Goal: Task Accomplishment & Management: Complete application form

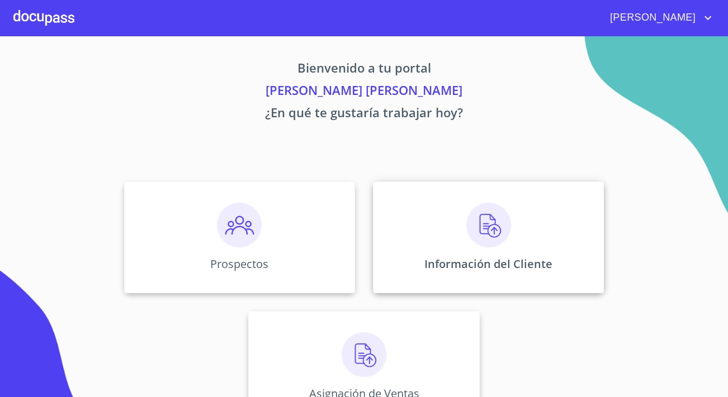
click at [506, 213] on img at bounding box center [488, 225] width 45 height 45
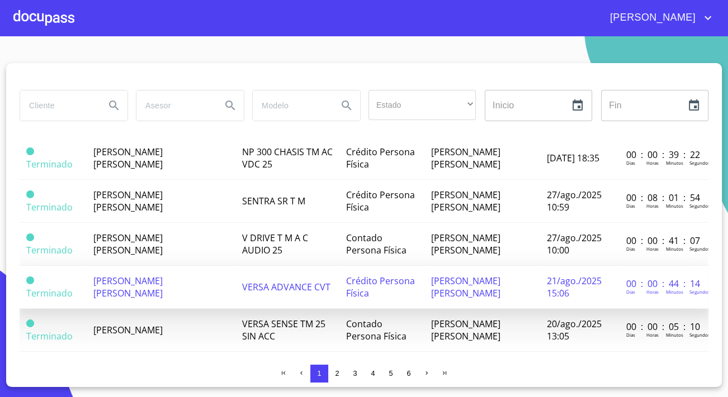
scroll to position [908, 0]
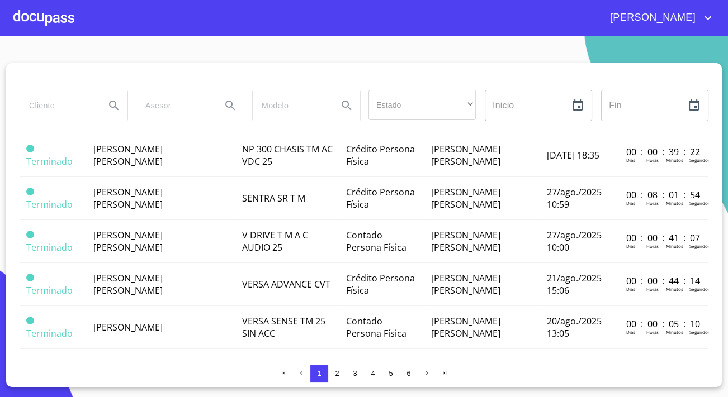
click at [338, 372] on span "2" at bounding box center [337, 374] width 4 height 8
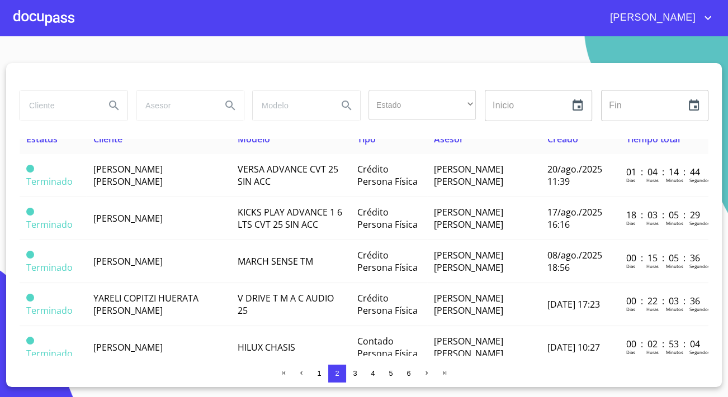
scroll to position [0, 0]
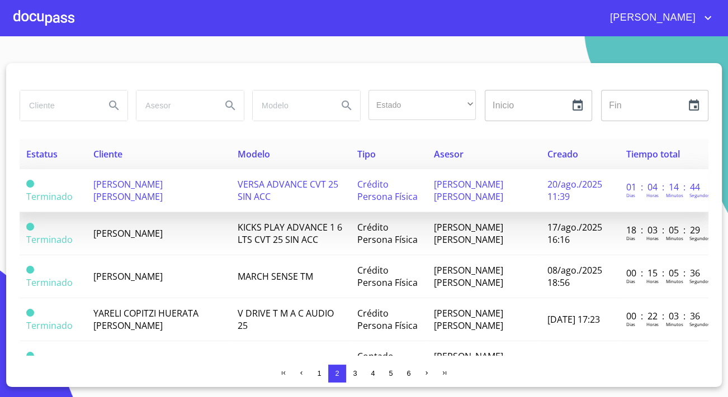
click at [238, 198] on span "VERSA ADVANCE CVT 25 SIN ACC" at bounding box center [288, 190] width 101 height 25
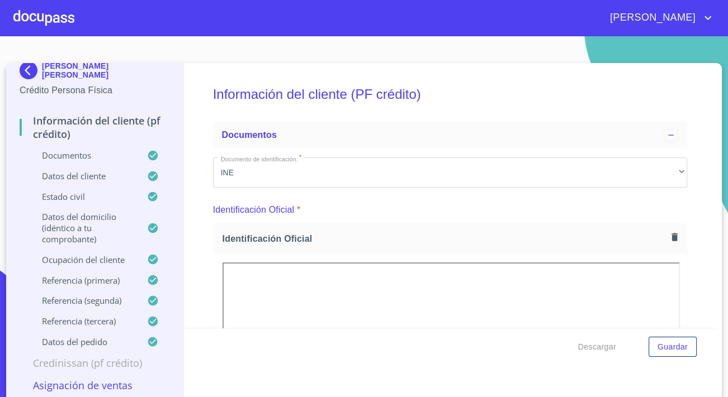
click at [27, 69] on img at bounding box center [31, 70] width 22 height 18
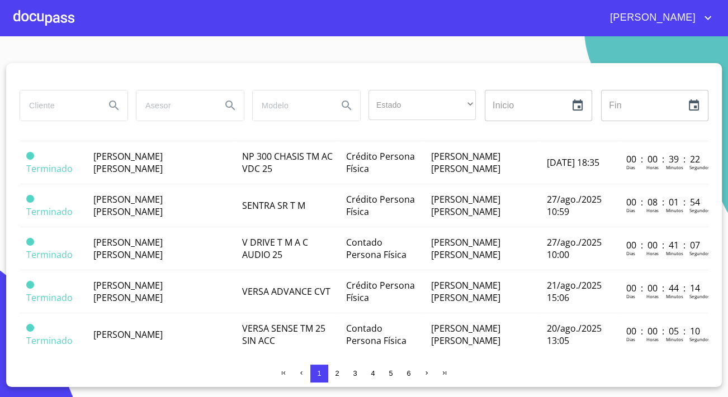
scroll to position [908, 0]
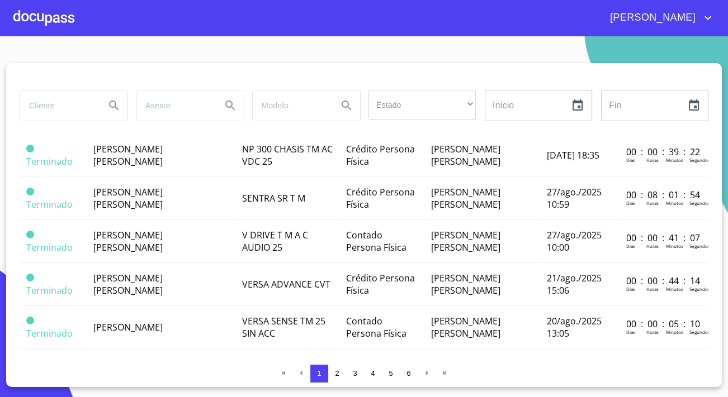
click at [334, 373] on span "2" at bounding box center [337, 374] width 9 height 9
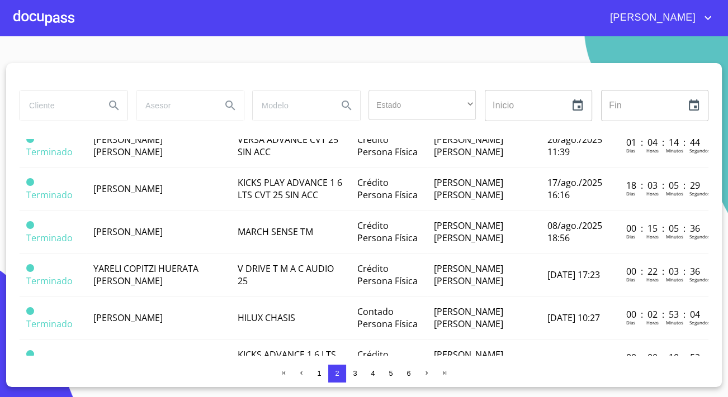
scroll to position [0, 0]
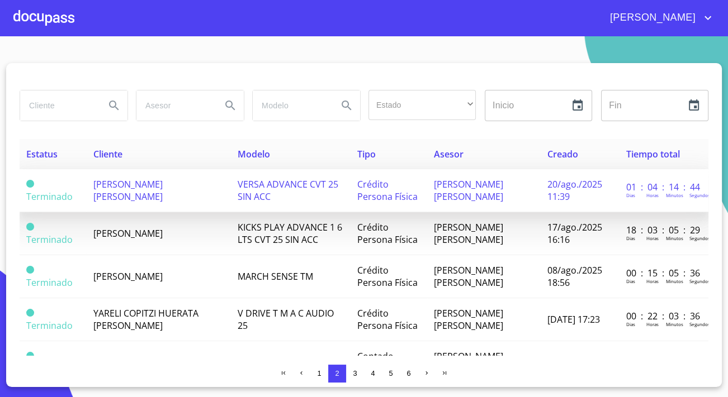
drag, startPoint x: 91, startPoint y: 182, endPoint x: 182, endPoint y: 200, distance: 92.9
click at [182, 200] on td "[PERSON_NAME] [PERSON_NAME]" at bounding box center [158, 190] width 144 height 43
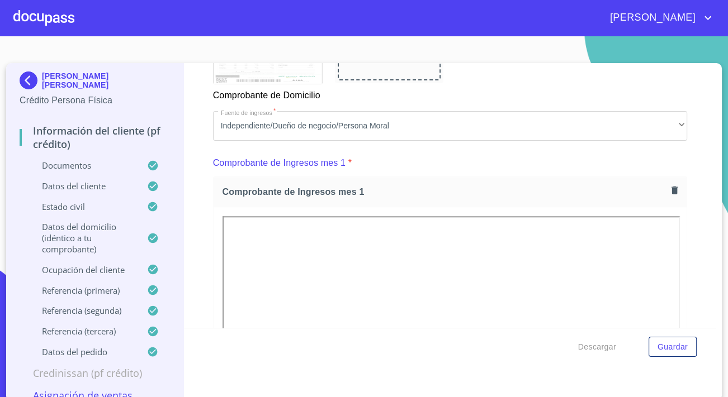
drag, startPoint x: 120, startPoint y: 86, endPoint x: 37, endPoint y: 79, distance: 83.6
click at [37, 79] on div "[PERSON_NAME] [PERSON_NAME]" at bounding box center [95, 83] width 150 height 22
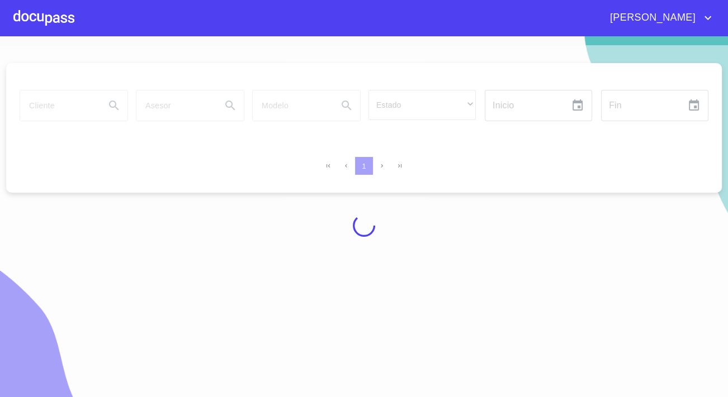
click at [31, 11] on div at bounding box center [43, 18] width 61 height 36
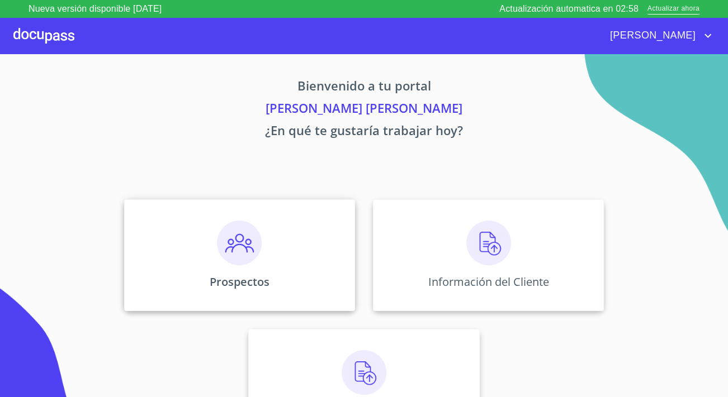
click at [324, 254] on div "Prospectos" at bounding box center [239, 256] width 231 height 112
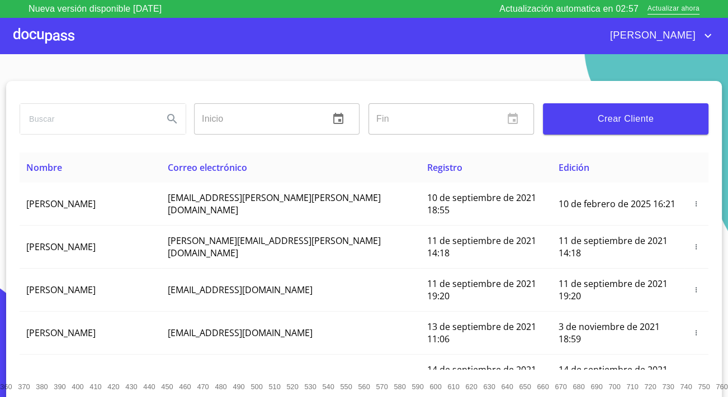
click at [60, 122] on input "search" at bounding box center [87, 119] width 134 height 30
type input "[PERSON_NAME]"
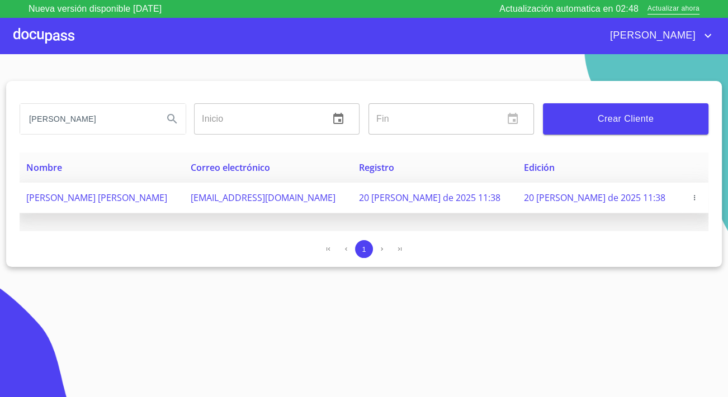
click at [158, 196] on span "[PERSON_NAME] [PERSON_NAME]" at bounding box center [96, 198] width 141 height 12
click at [698, 196] on span "button" at bounding box center [694, 198] width 11 height 8
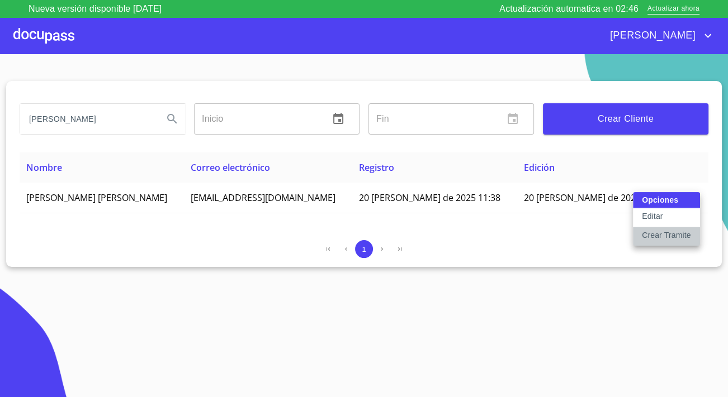
click at [670, 231] on p "Crear Tramite" at bounding box center [666, 235] width 49 height 11
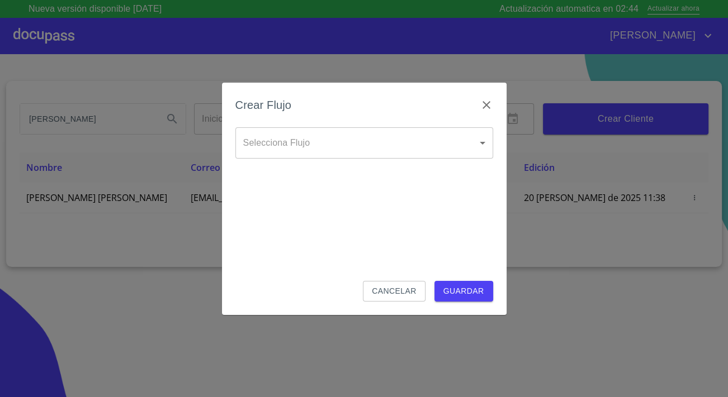
click at [385, 149] on body "Nueva versión disponible [DATE] Actualización automatica en 02:44 Actualizar ah…" at bounding box center [364, 198] width 728 height 397
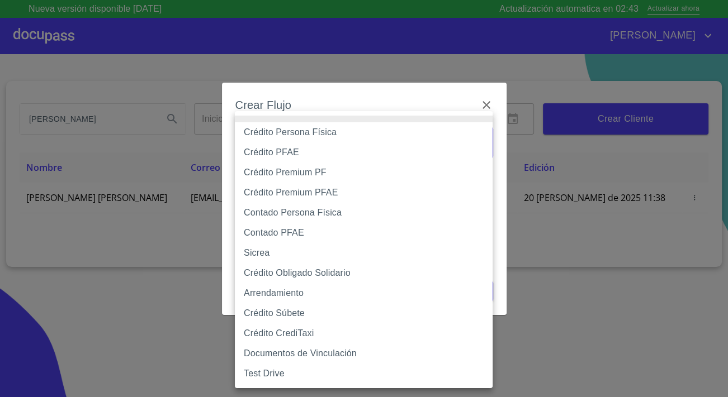
click at [271, 257] on li "Sicrea" at bounding box center [364, 253] width 258 height 20
type input "623996b2ffbf160bd6e2ac1f"
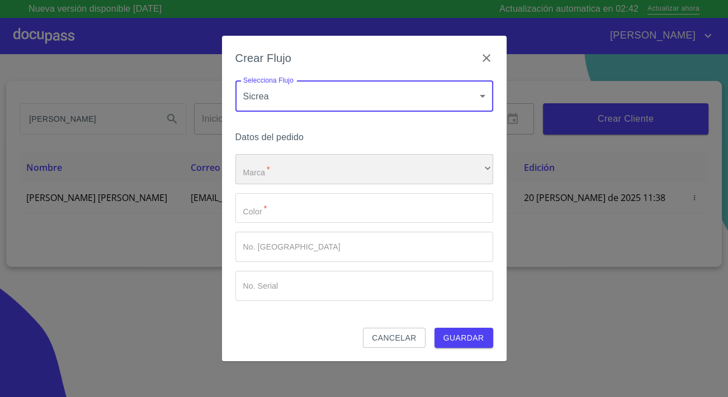
click at [268, 178] on div "​" at bounding box center [364, 169] width 258 height 30
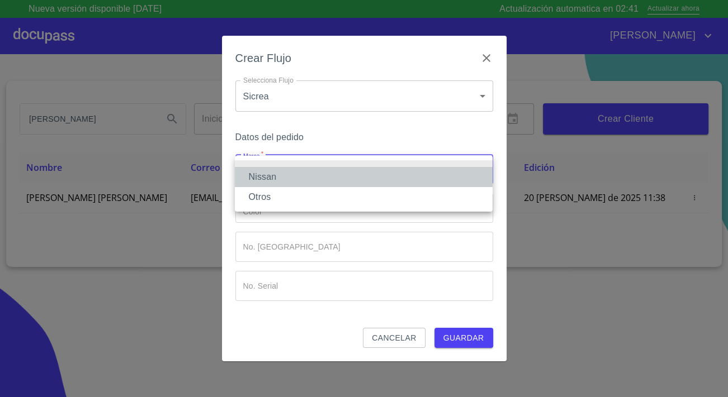
click at [268, 181] on li "Nissan" at bounding box center [364, 177] width 258 height 20
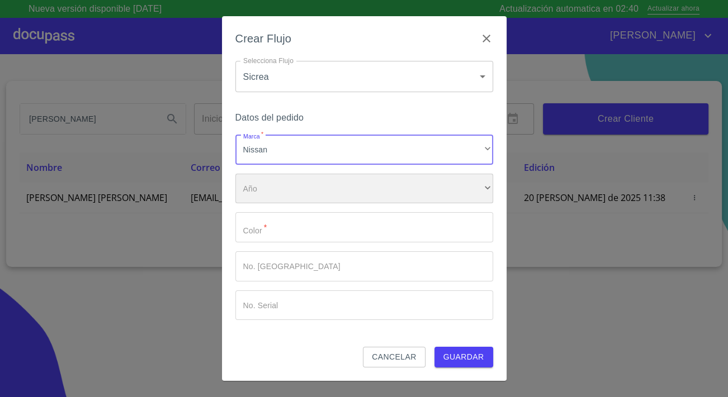
click at [272, 195] on div "​" at bounding box center [364, 189] width 258 height 30
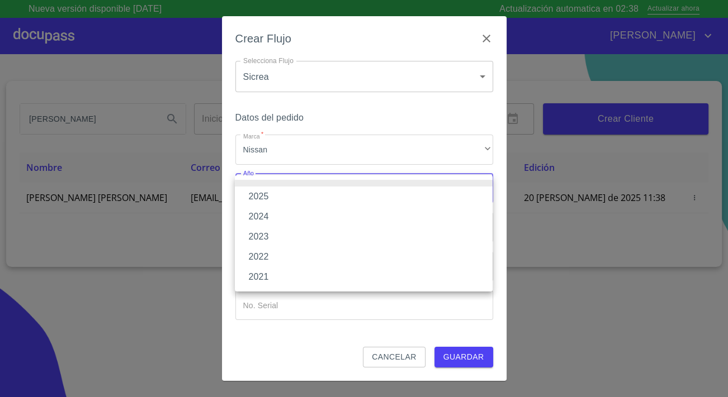
click at [265, 214] on li "2024" at bounding box center [364, 217] width 258 height 20
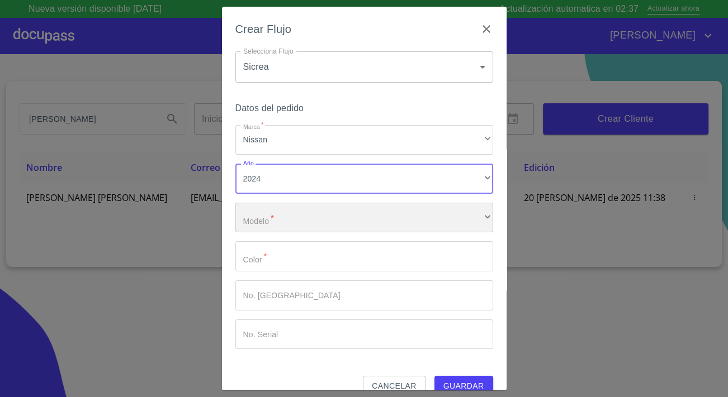
click at [266, 215] on div "​" at bounding box center [364, 218] width 258 height 30
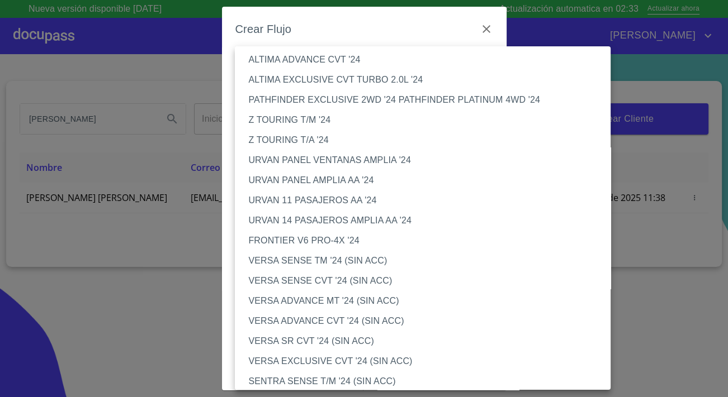
scroll to position [965, 0]
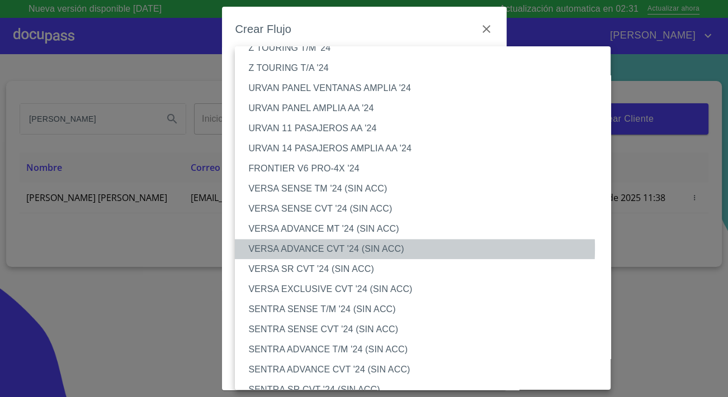
click at [295, 248] on li "VERSA ADVANCE CVT '24 (SIN ACC)" at bounding box center [426, 249] width 383 height 20
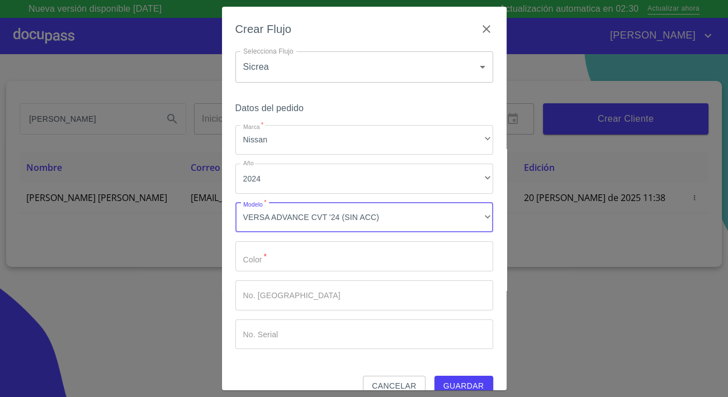
click at [279, 258] on input "Marca   *" at bounding box center [364, 257] width 258 height 30
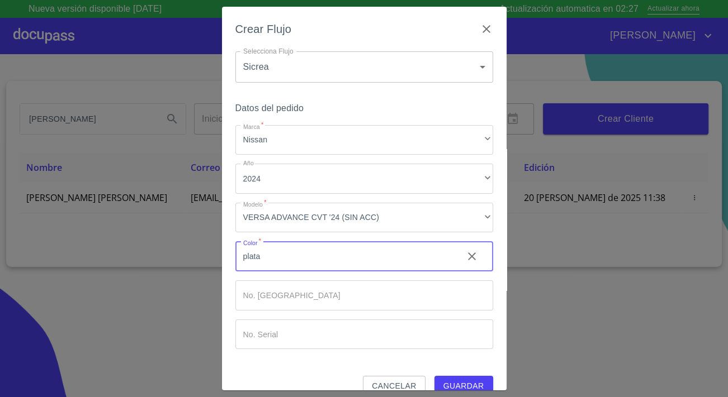
type input "plata"
click at [403, 300] on input "Marca   *" at bounding box center [364, 296] width 258 height 30
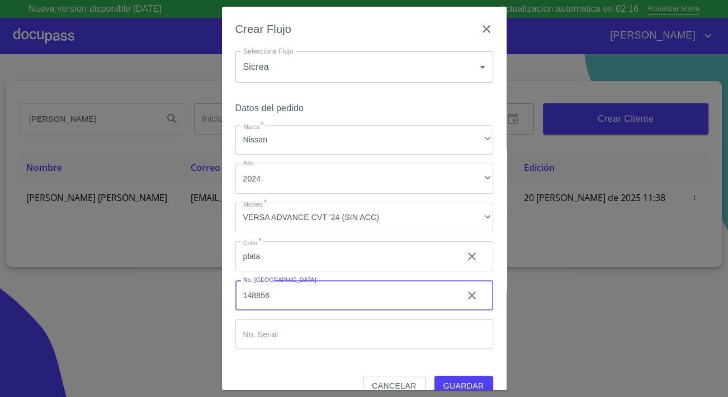
type input "148856"
click at [456, 382] on span "Guardar" at bounding box center [463, 387] width 41 height 14
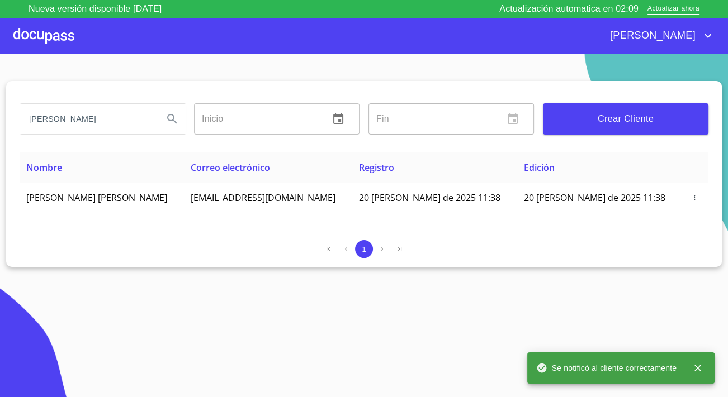
click at [76, 35] on div "[PERSON_NAME]" at bounding box center [394, 36] width 640 height 18
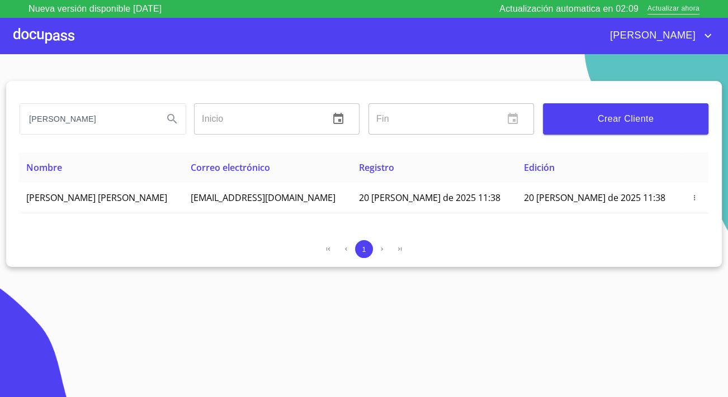
click at [61, 33] on div at bounding box center [43, 36] width 61 height 36
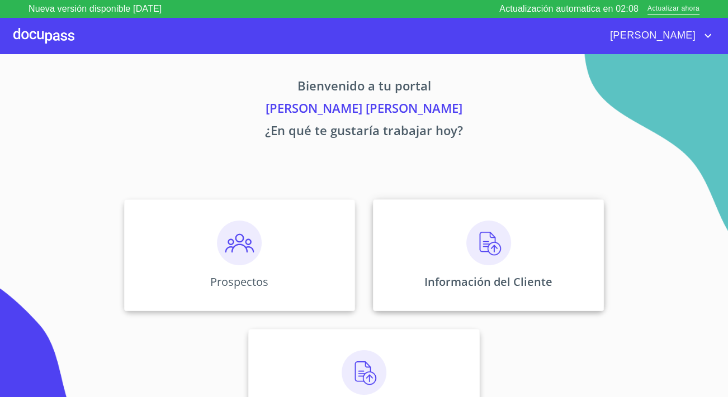
click at [437, 242] on div "Información del Cliente" at bounding box center [488, 256] width 231 height 112
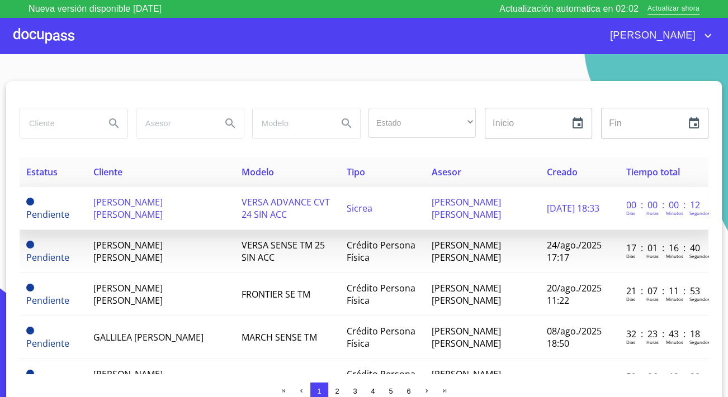
click at [148, 209] on span "[PERSON_NAME] [PERSON_NAME]" at bounding box center [127, 208] width 69 height 25
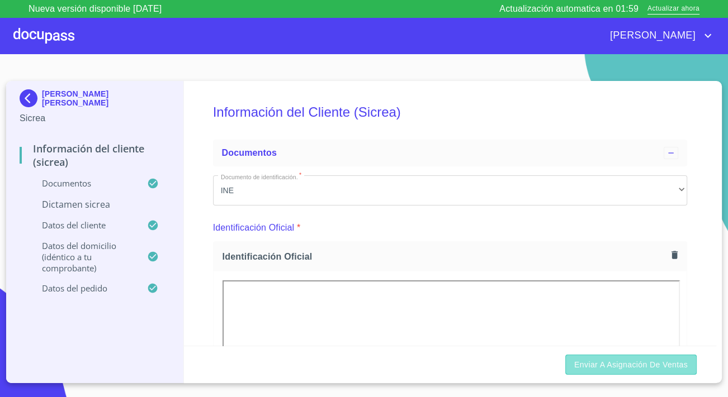
click at [595, 361] on span "Enviar a Asignación de Ventas" at bounding box center [630, 365] width 113 height 14
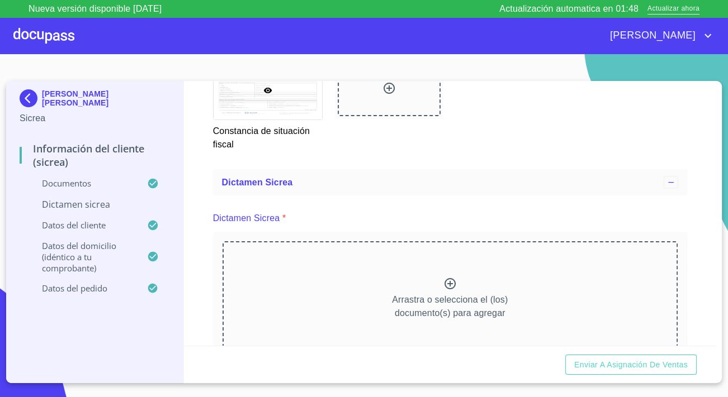
scroll to position [2185, 0]
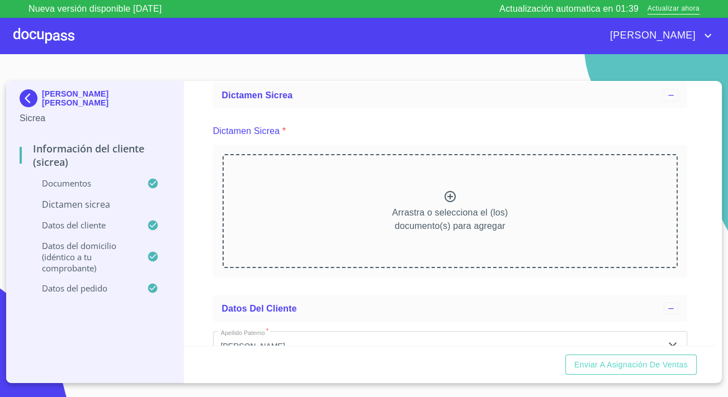
click at [405, 212] on div "Arrastra o selecciona el (los) documento(s) para agregar" at bounding box center [450, 211] width 455 height 114
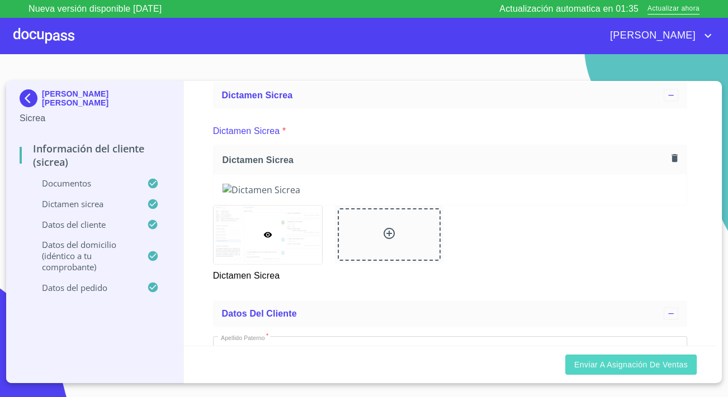
click at [599, 362] on span "Enviar a Asignación de Ventas" at bounding box center [630, 365] width 113 height 14
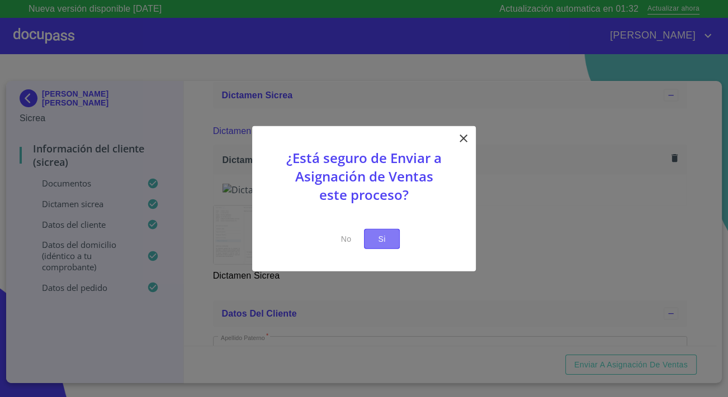
click at [385, 238] on span "Si" at bounding box center [382, 239] width 18 height 14
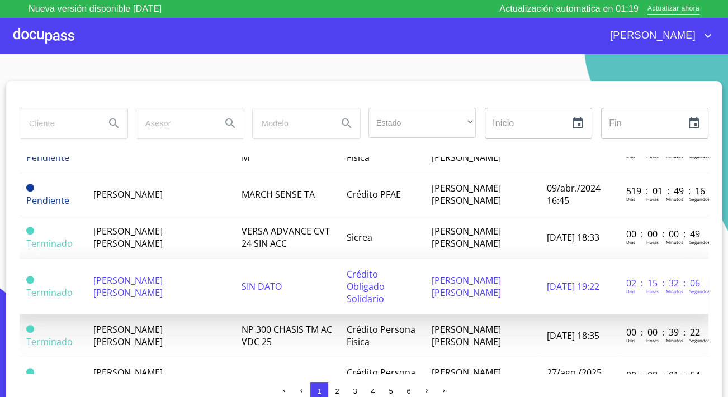
scroll to position [813, 0]
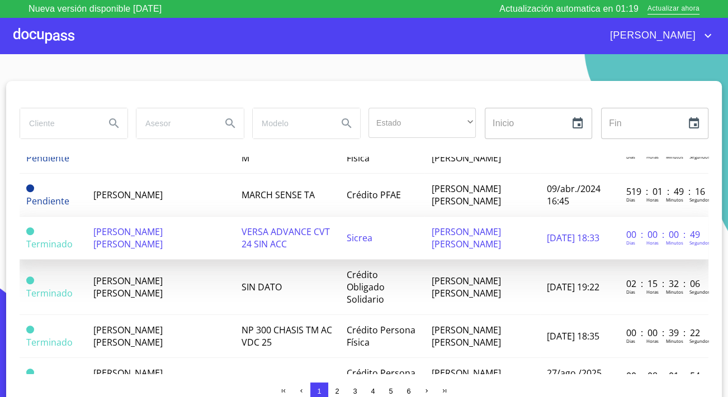
click at [131, 226] on span "[PERSON_NAME] [PERSON_NAME]" at bounding box center [127, 238] width 69 height 25
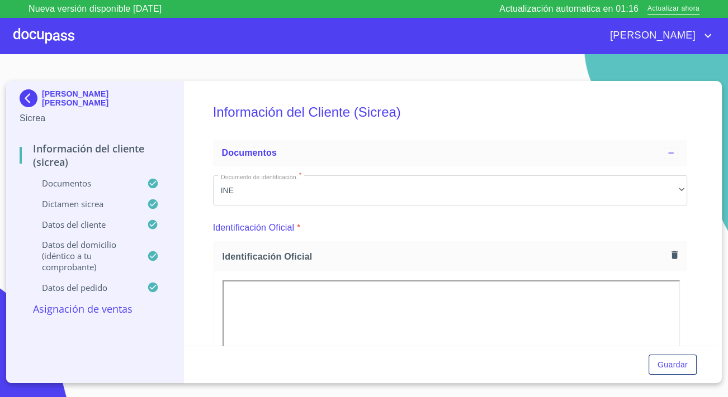
click at [117, 315] on p "Asignación de Ventas" at bounding box center [95, 308] width 150 height 13
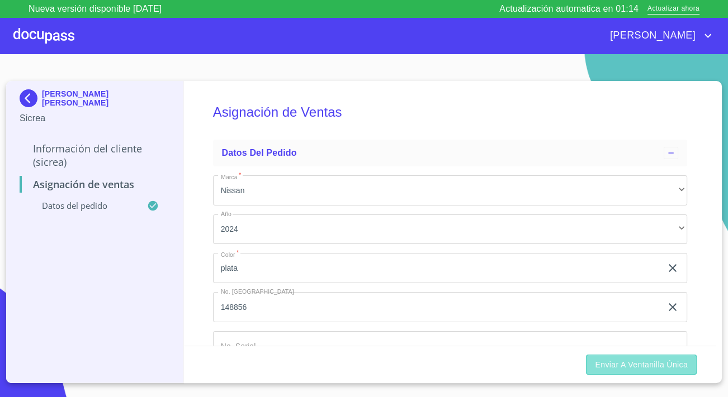
click at [610, 363] on span "Enviar a Ventanilla Única" at bounding box center [641, 365] width 93 height 14
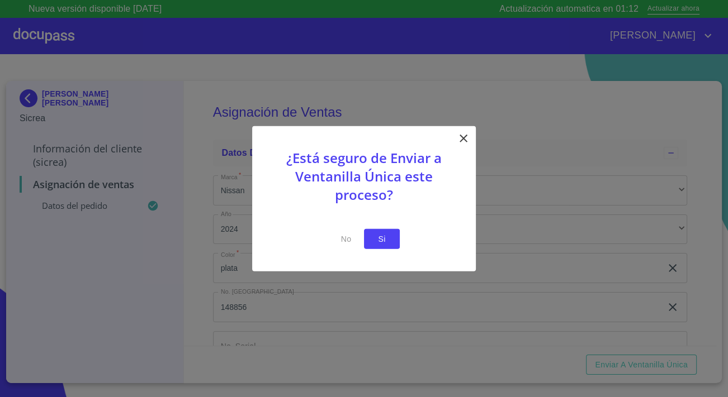
click at [390, 240] on span "Si" at bounding box center [382, 239] width 18 height 14
